Goal: Navigation & Orientation: Find specific page/section

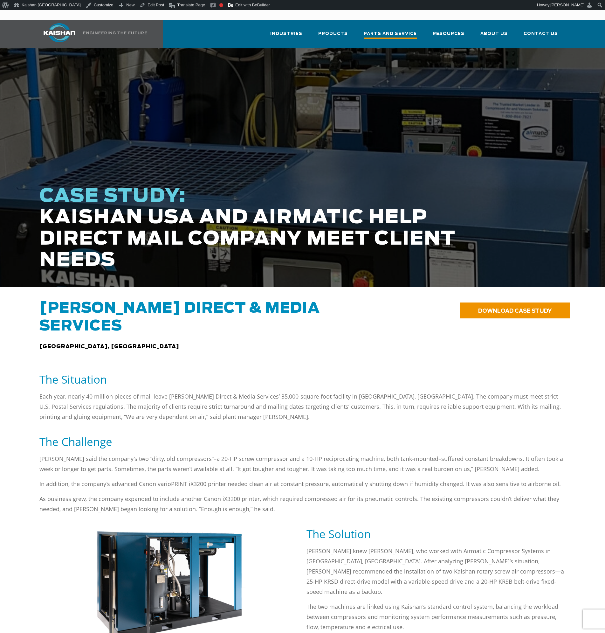
click at [378, 30] on span "Parts and Service" at bounding box center [390, 34] width 53 height 9
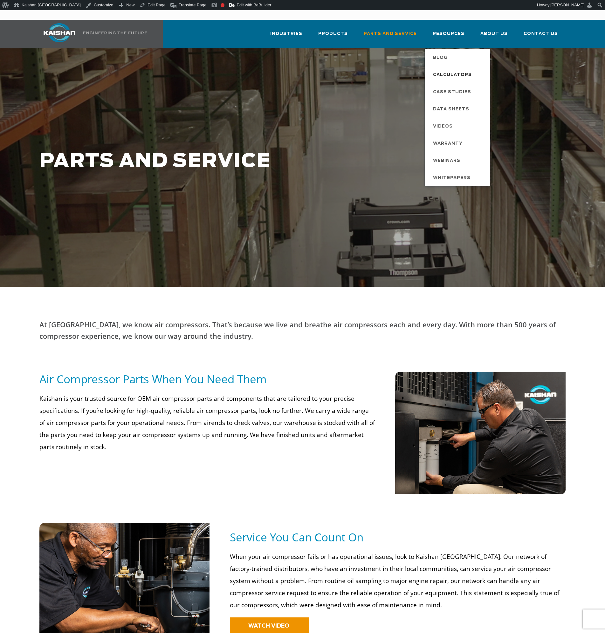
click at [453, 70] on span "Calculators" at bounding box center [452, 75] width 39 height 11
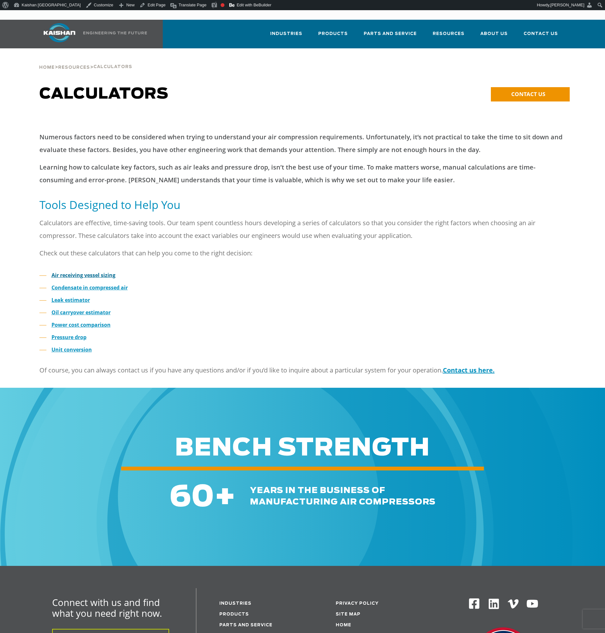
click at [96, 272] on strong "Air receiving vessel sizing" at bounding box center [84, 275] width 64 height 7
click at [117, 284] on strong "Condensate in compressed air" at bounding box center [90, 287] width 76 height 7
click at [73, 296] on strong "Leak estimator" at bounding box center [71, 299] width 38 height 7
click at [75, 309] on strong "Oil carryover estimator" at bounding box center [81, 312] width 59 height 7
click at [72, 321] on strong "Power cost comparison" at bounding box center [81, 324] width 59 height 7
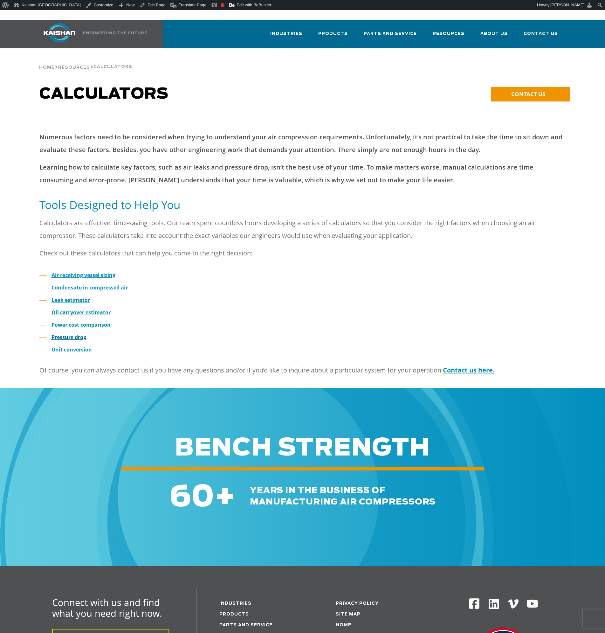
click at [67, 334] on strong "Pressure drop" at bounding box center [69, 337] width 35 height 7
click at [69, 346] on link "Unit conversion" at bounding box center [72, 349] width 40 height 7
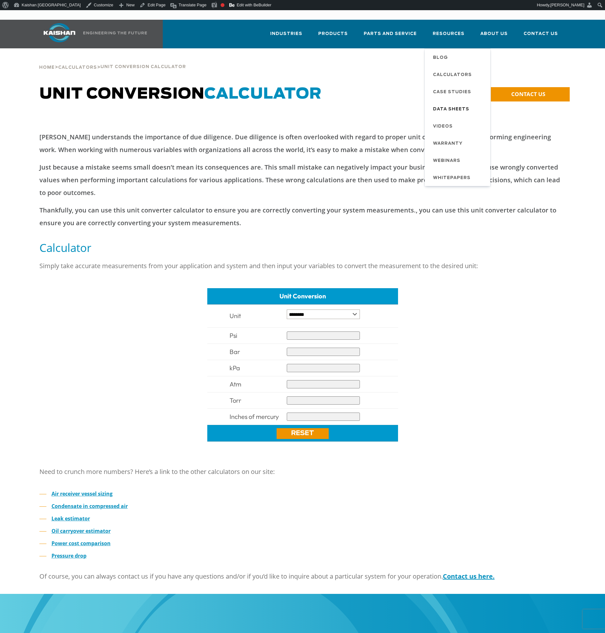
click at [447, 104] on span "Data Sheets" at bounding box center [451, 109] width 36 height 11
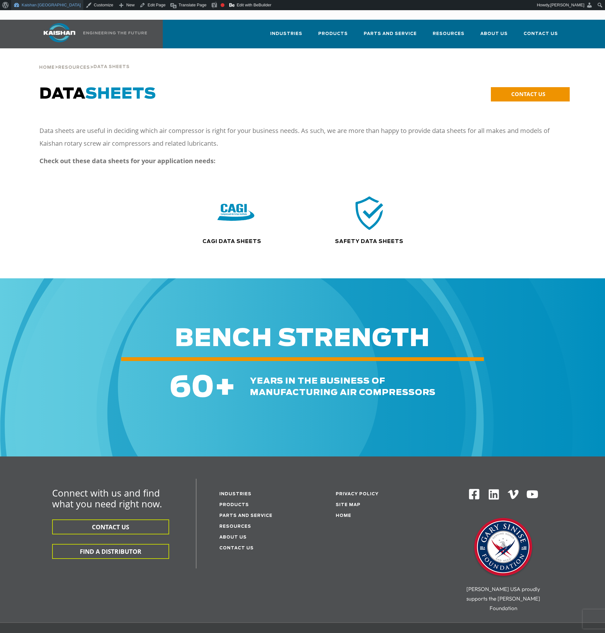
click at [34, 5] on link "Kaishan [GEOGRAPHIC_DATA]" at bounding box center [47, 5] width 72 height 10
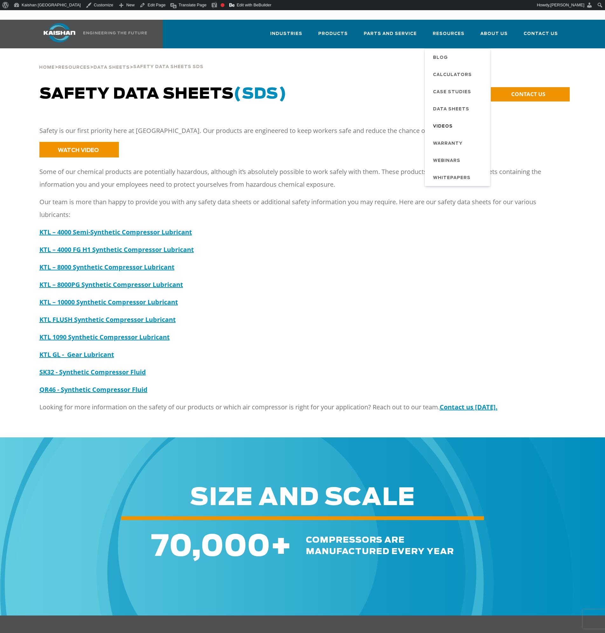
click at [448, 121] on span "Videos" at bounding box center [443, 126] width 20 height 11
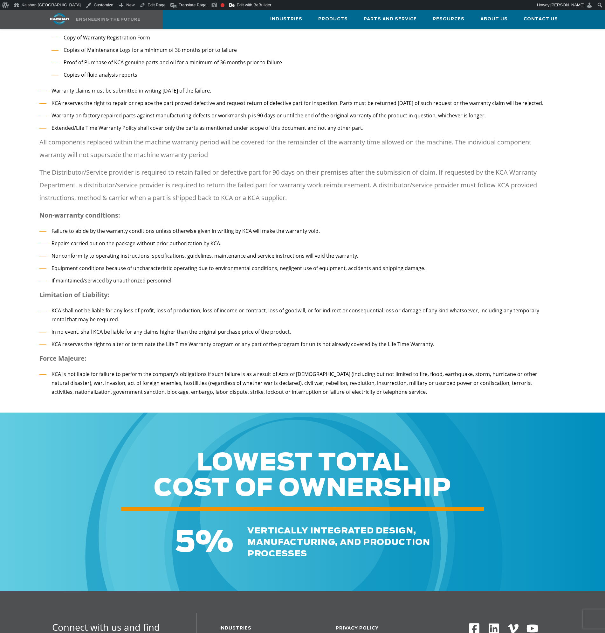
scroll to position [954, 0]
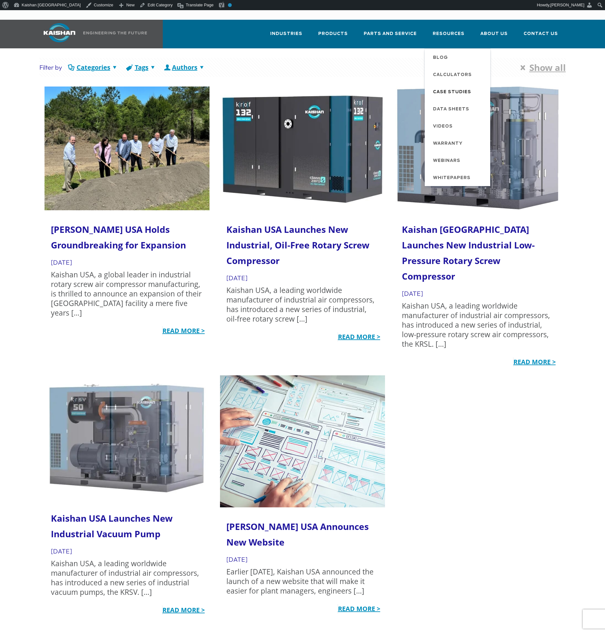
click at [453, 87] on span "Case Studies" at bounding box center [452, 92] width 38 height 11
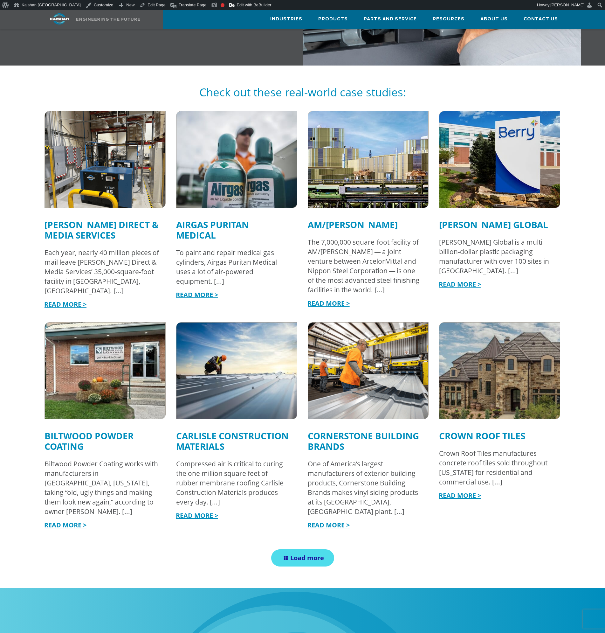
scroll to position [604, 0]
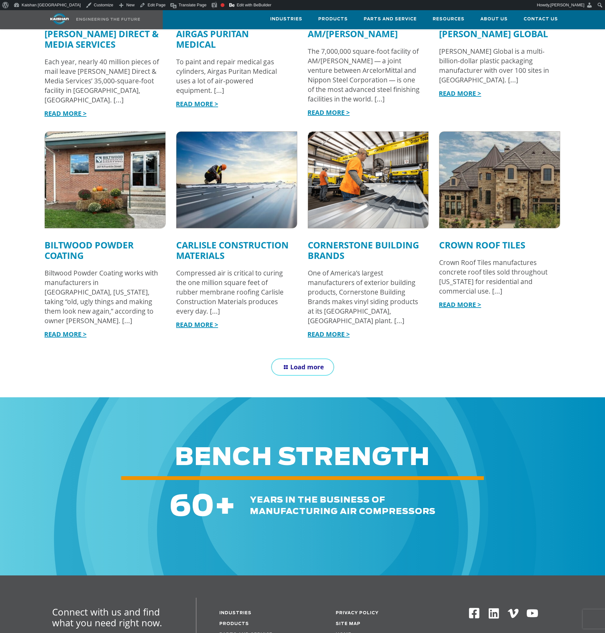
click at [315, 363] on span "Load more" at bounding box center [307, 367] width 34 height 9
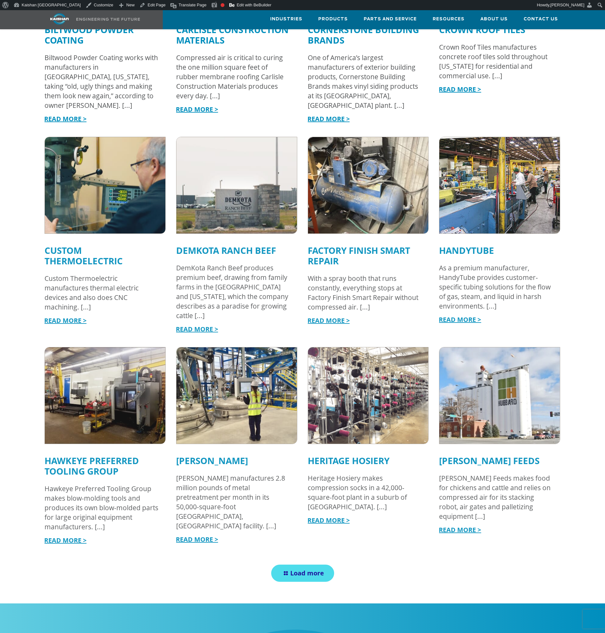
scroll to position [942, 0]
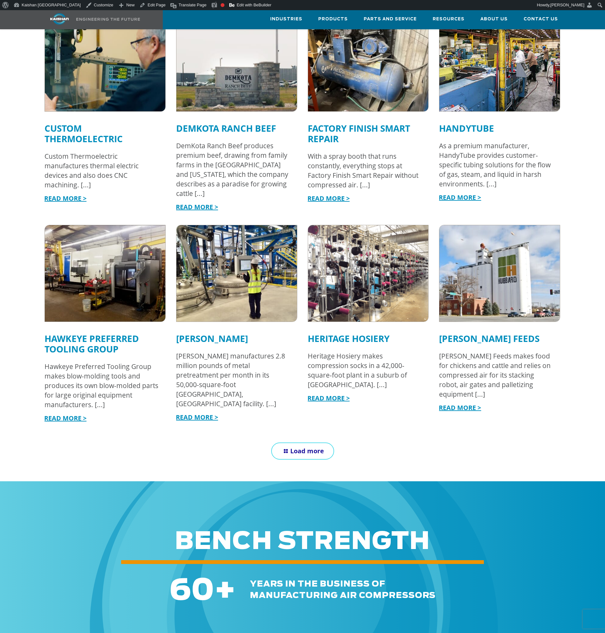
click at [292, 447] on span "Load more" at bounding box center [307, 451] width 34 height 9
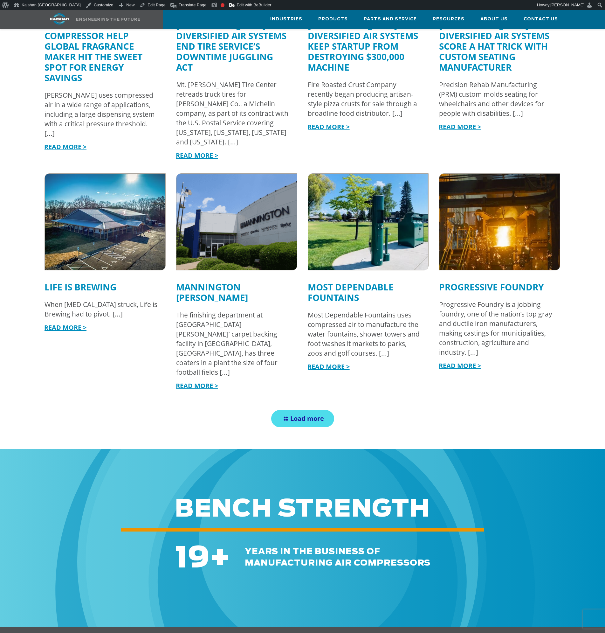
scroll to position [1609, 0]
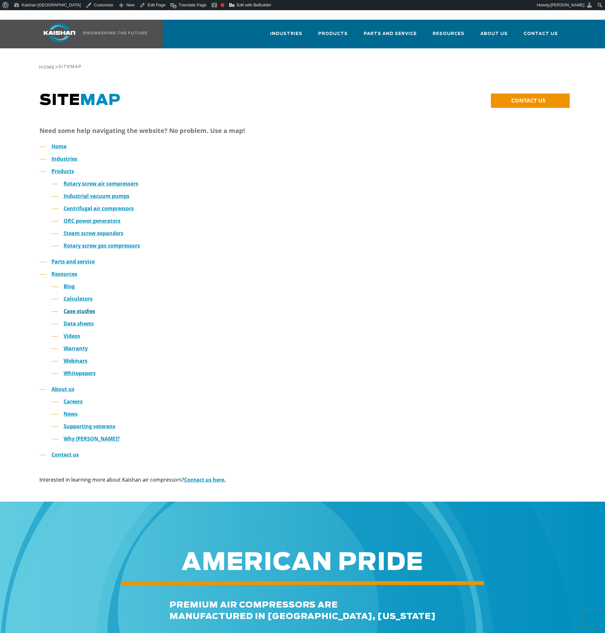
click at [77, 308] on link "Case studies" at bounding box center [79, 311] width 31 height 7
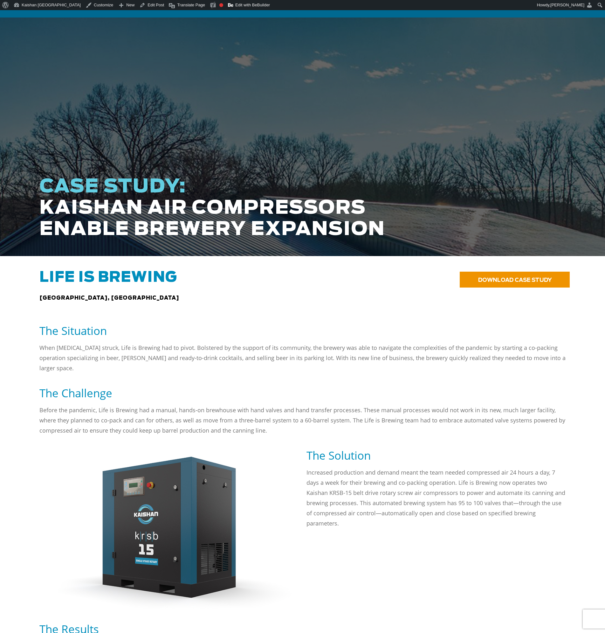
scroll to position [32, 0]
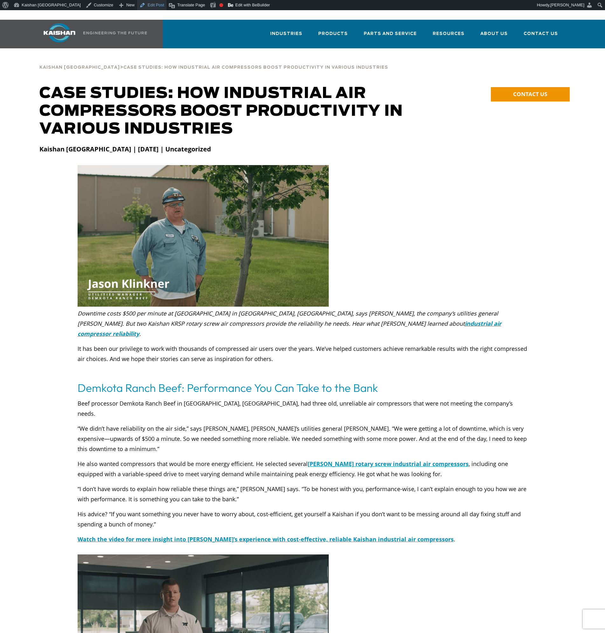
click at [137, 5] on link "Edit Post" at bounding box center [152, 5] width 30 height 10
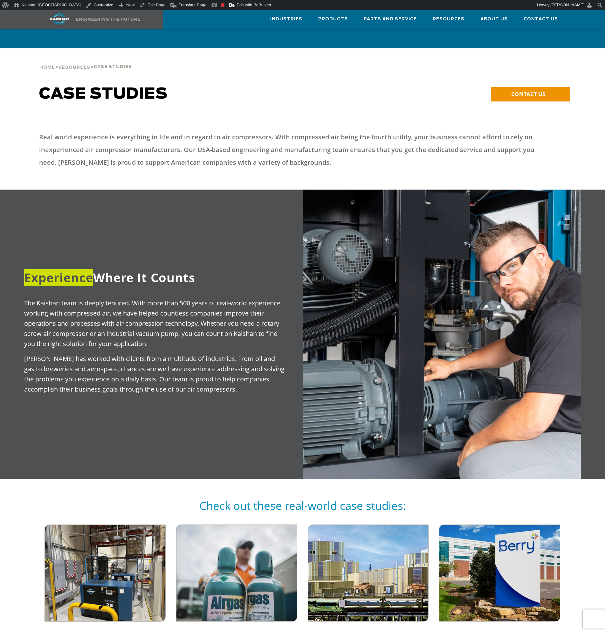
scroll to position [1609, 0]
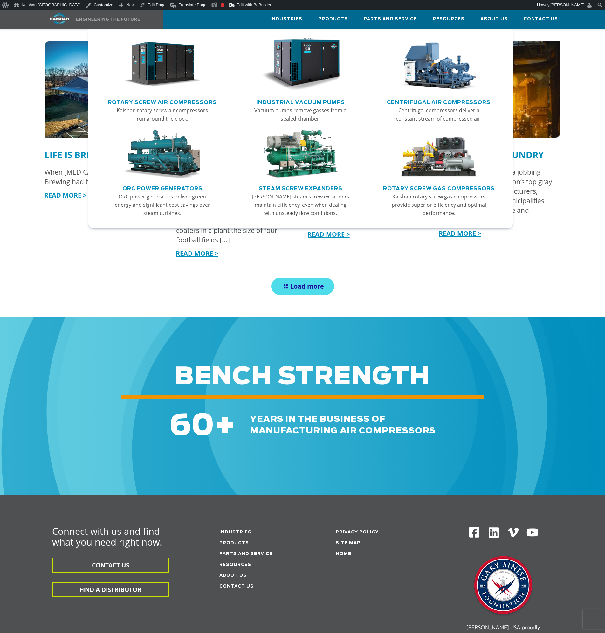
click at [182, 81] on img "Main menu" at bounding box center [162, 64] width 78 height 53
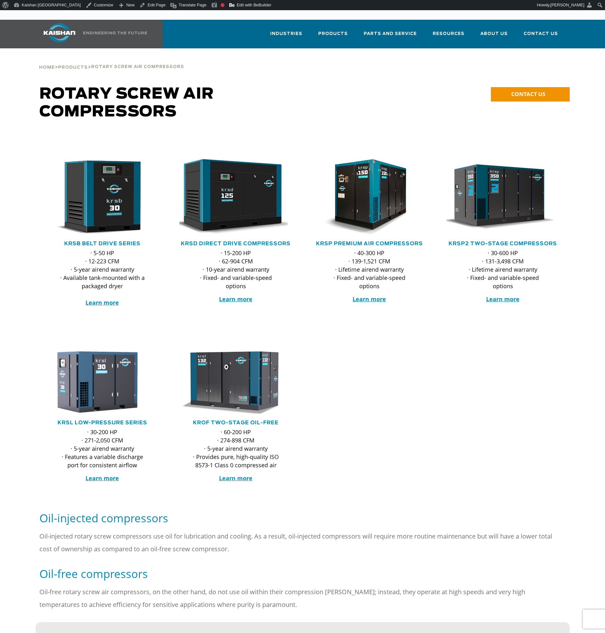
drag, startPoint x: 105, startPoint y: 199, endPoint x: 171, endPoint y: 208, distance: 67.3
click at [105, 199] on img at bounding box center [97, 197] width 113 height 76
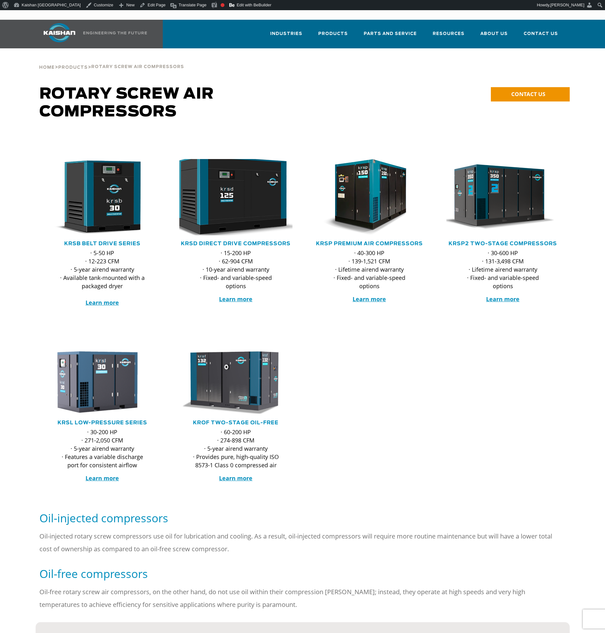
click at [238, 191] on img at bounding box center [231, 197] width 125 height 84
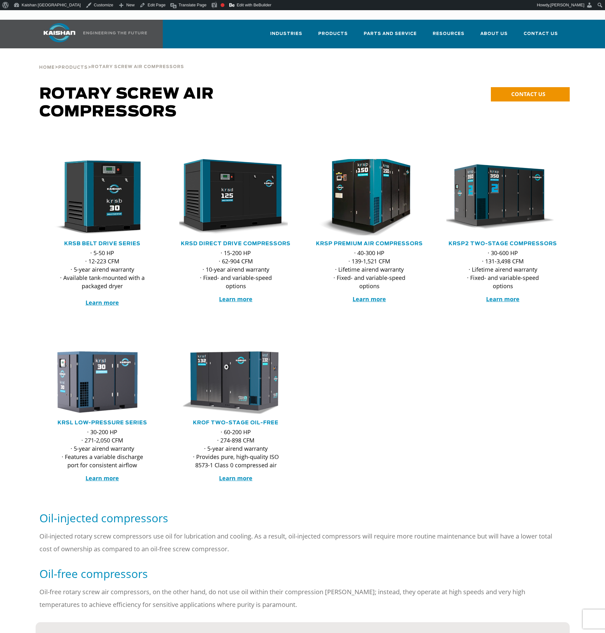
click at [352, 203] on img at bounding box center [364, 197] width 125 height 84
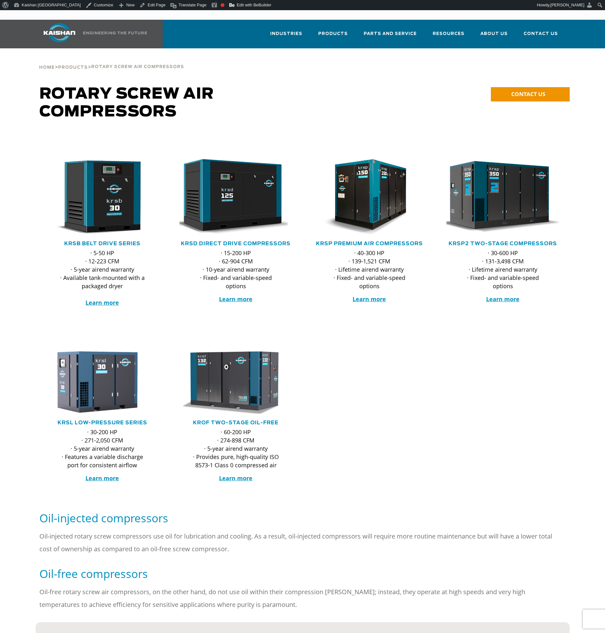
click at [502, 208] on img at bounding box center [498, 197] width 125 height 84
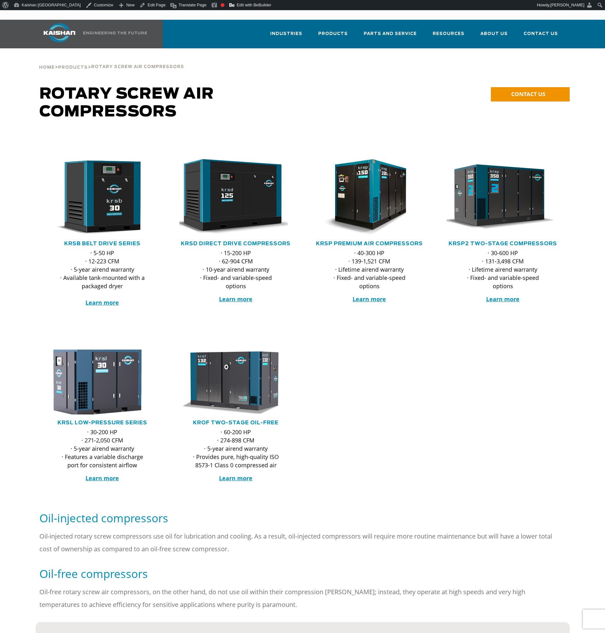
drag, startPoint x: 72, startPoint y: 370, endPoint x: 153, endPoint y: 379, distance: 81.6
click at [72, 370] on img at bounding box center [97, 381] width 125 height 71
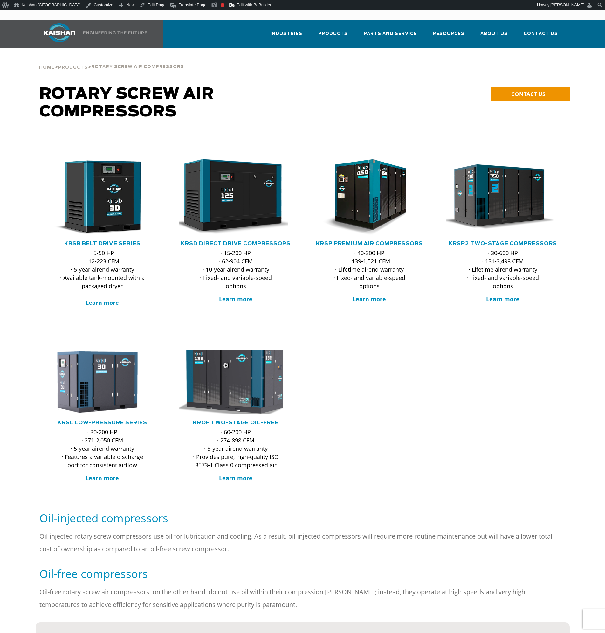
click at [225, 382] on img at bounding box center [231, 381] width 125 height 71
